Goal: Task Accomplishment & Management: Manage account settings

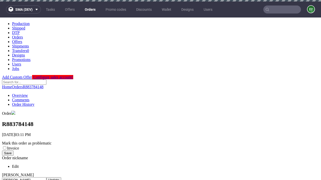
scroll to position [207, 0]
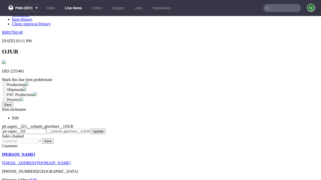
scroll to position [88, 0]
select select "dtp_ca_needed"
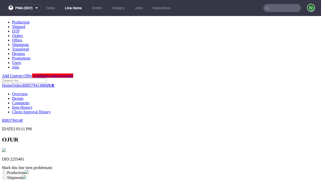
scroll to position [0, 0]
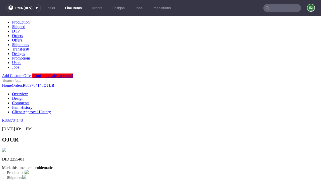
checkbox input "true"
